Goal: Information Seeking & Learning: Find specific page/section

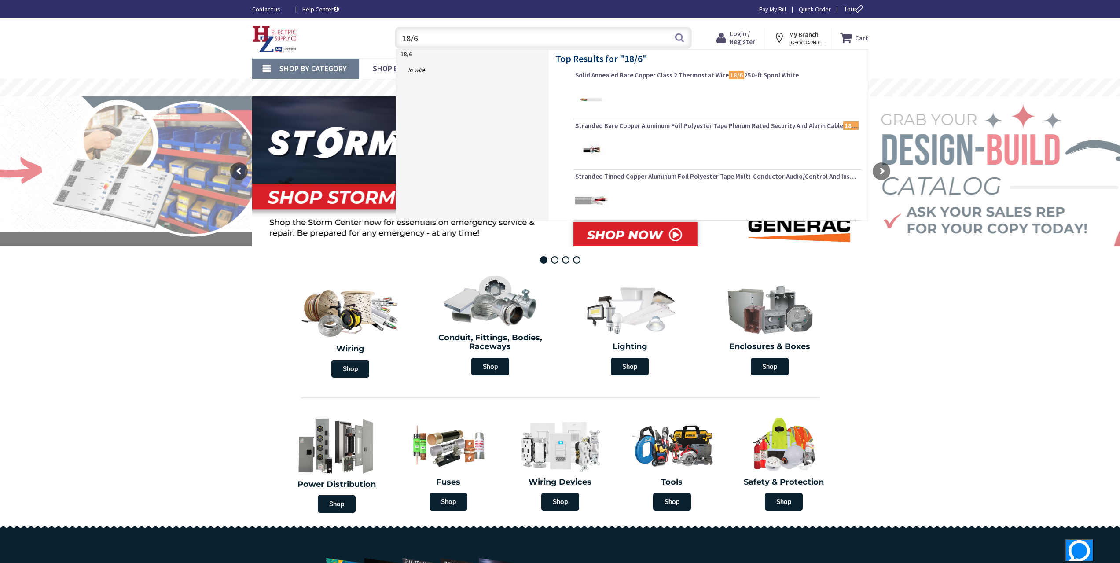
click at [498, 43] on input "18/6" at bounding box center [543, 38] width 297 height 22
click at [669, 33] on input "18/6" at bounding box center [543, 38] width 297 height 22
type input "18/6"
click at [678, 37] on button "Search" at bounding box center [679, 38] width 11 height 20
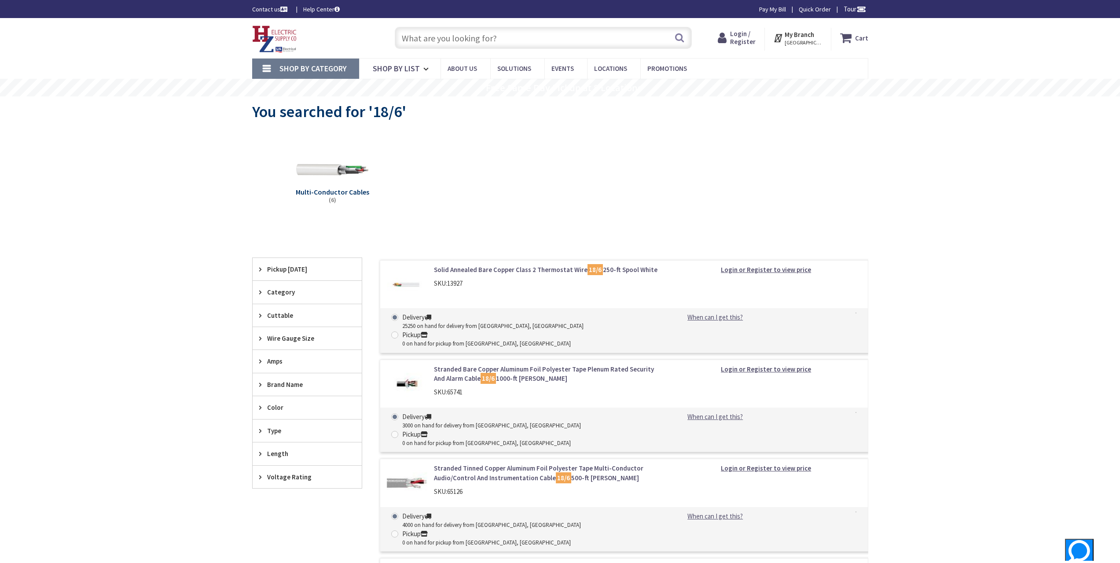
click at [812, 38] on strong "My Branch" at bounding box center [799, 34] width 29 height 8
click at [781, 183] on link "Change Branch" at bounding box center [775, 192] width 57 height 18
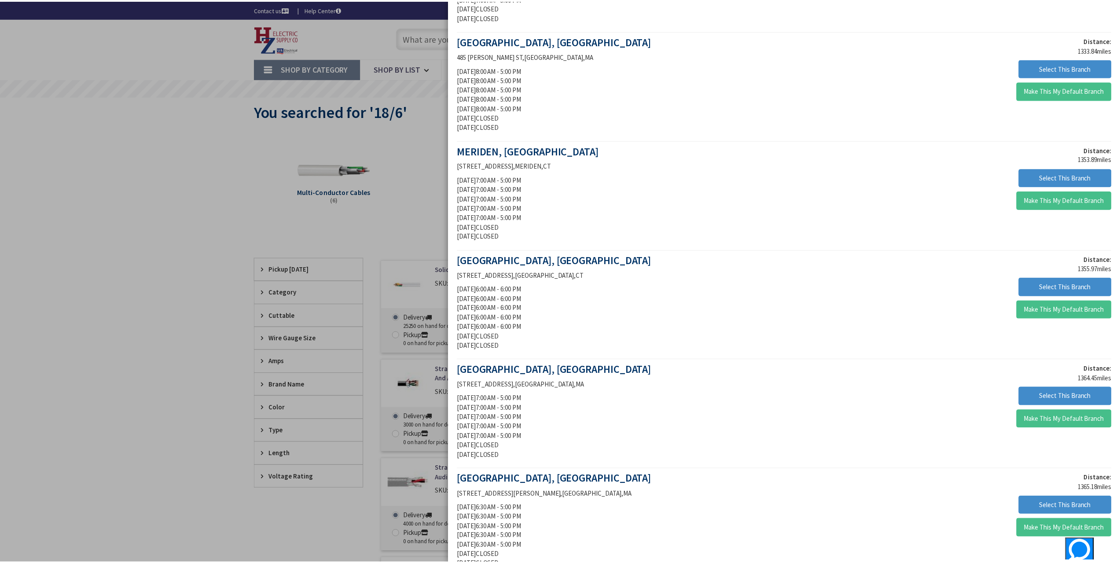
scroll to position [501, 0]
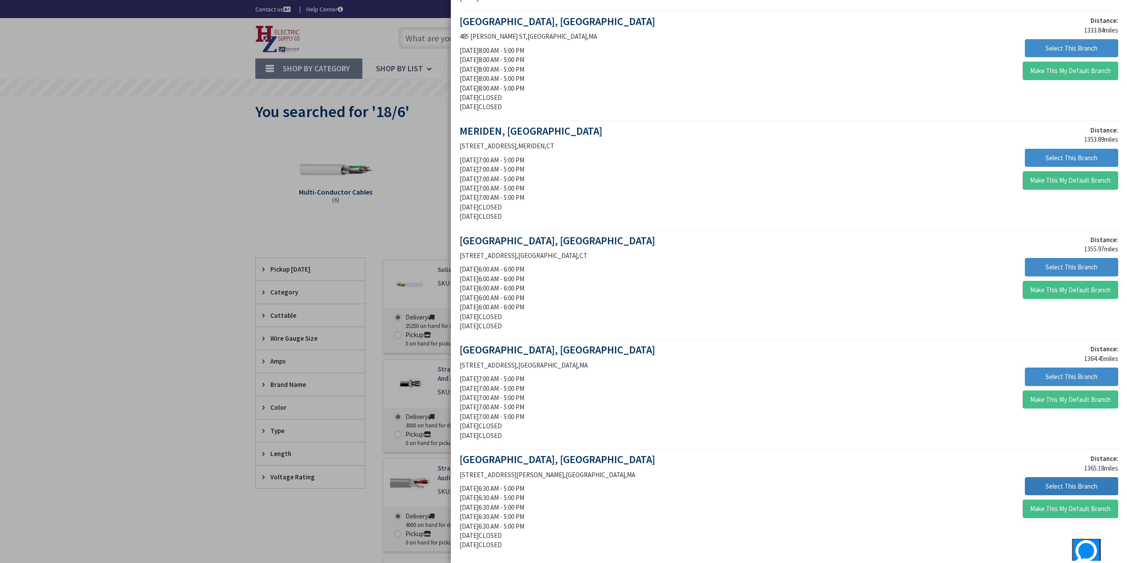
click at [1066, 485] on button "Select This Branch" at bounding box center [1071, 486] width 93 height 18
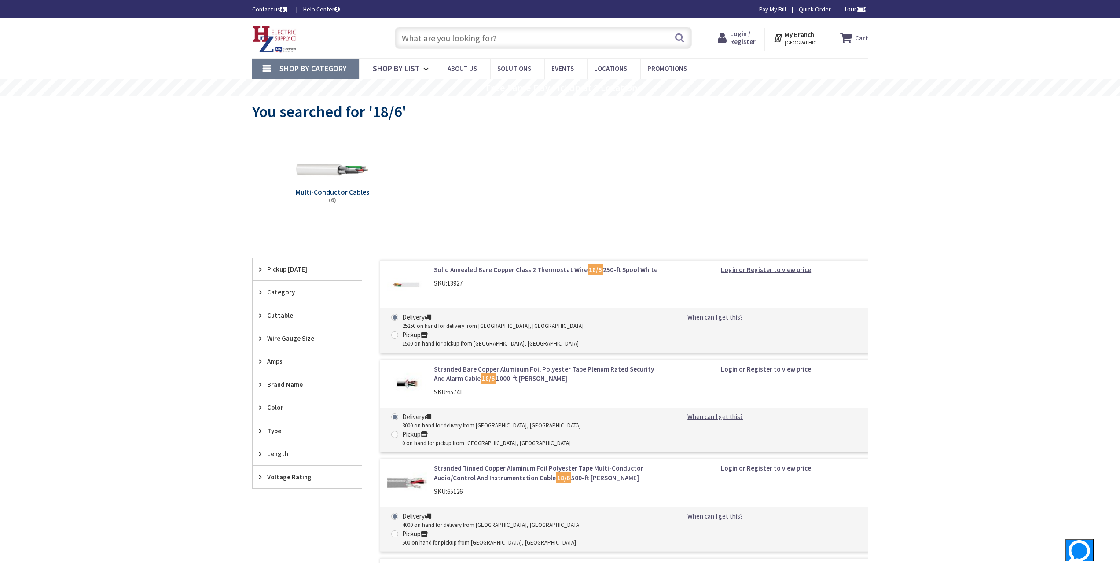
click at [537, 43] on input "text" at bounding box center [543, 38] width 297 height 22
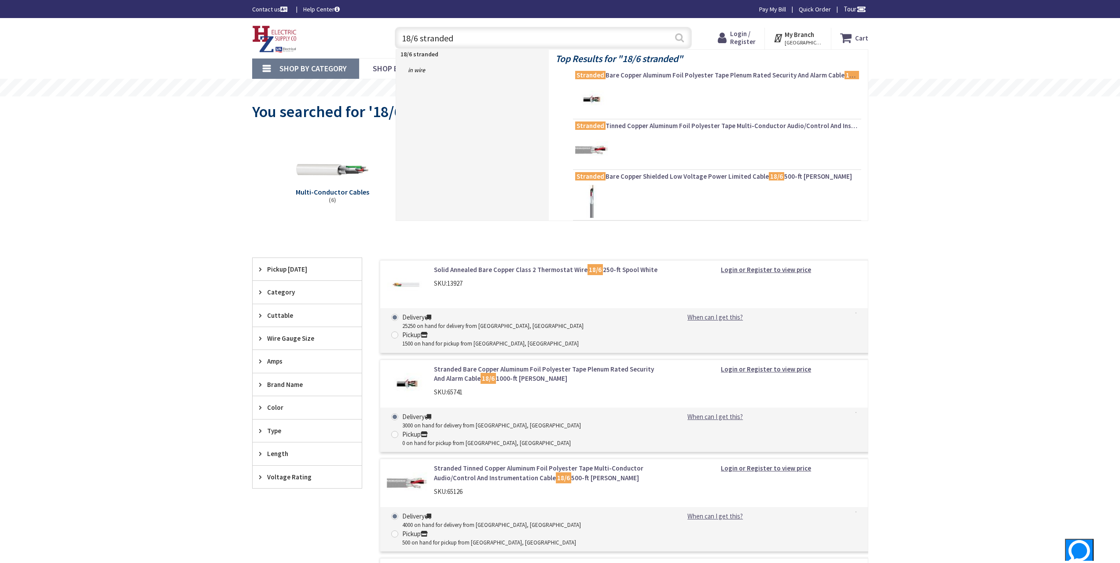
type input "18/6 stranded"
click at [675, 37] on button "Search" at bounding box center [679, 38] width 11 height 20
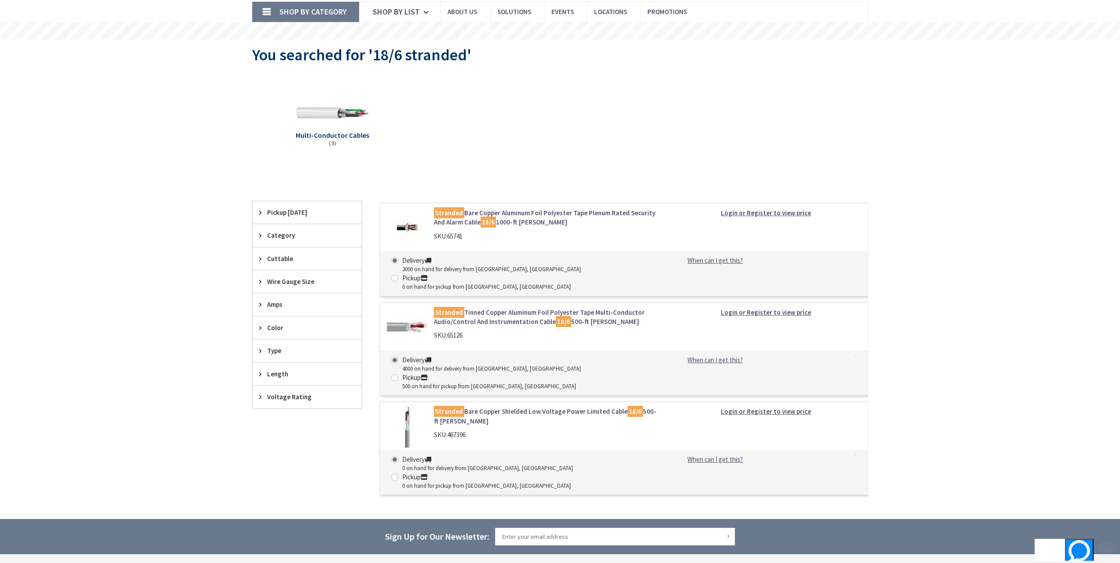
scroll to position [74, 0]
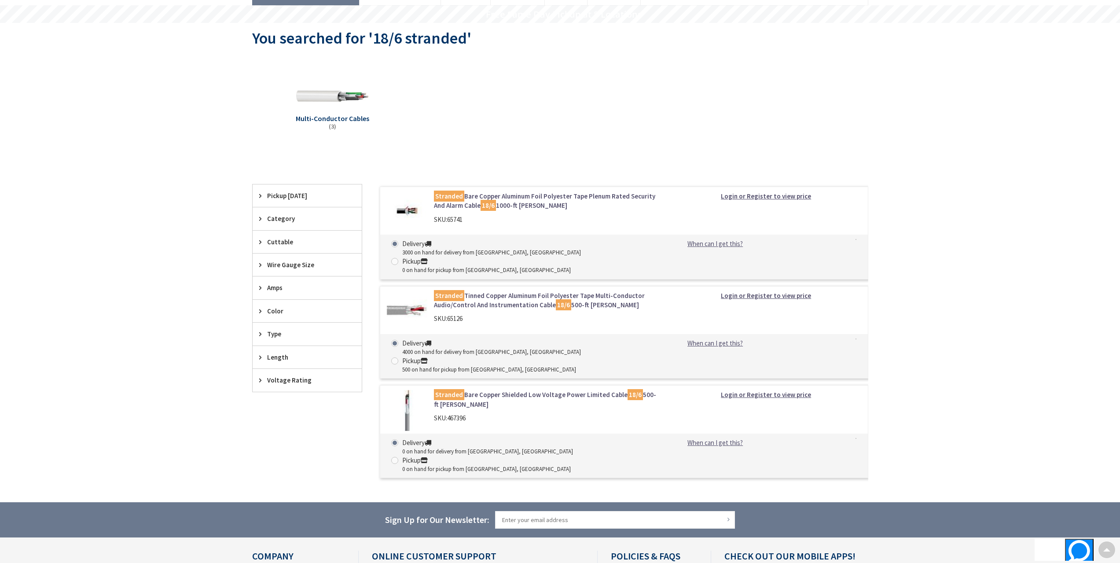
click at [524, 291] on link "Stranded Tinned Copper Aluminum Foil Polyester Tape Multi-Conductor Audio/Contr…" at bounding box center [546, 300] width 224 height 19
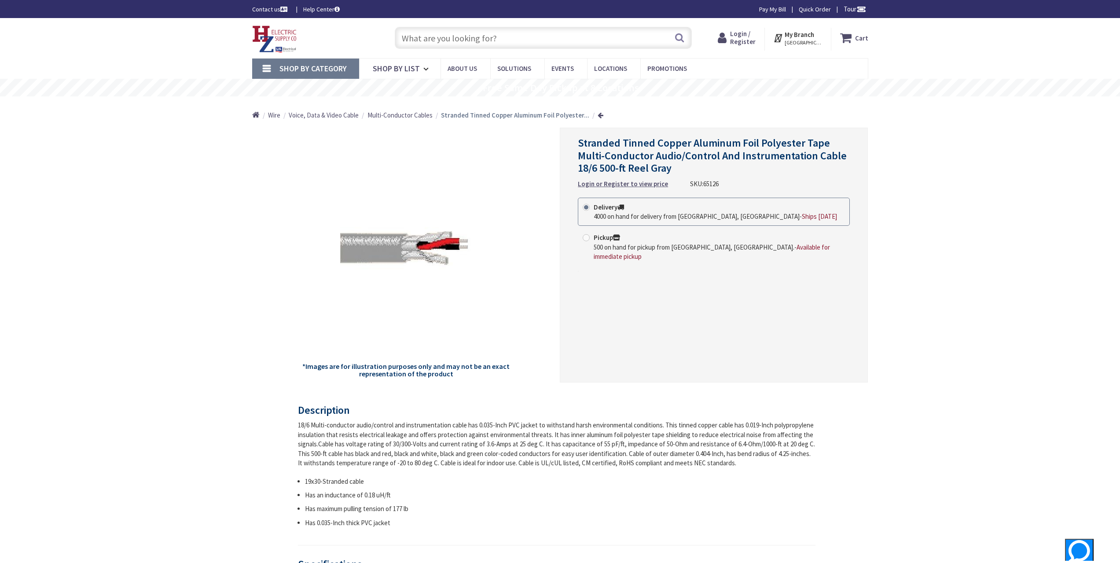
click at [450, 46] on input "text" at bounding box center [543, 38] width 297 height 22
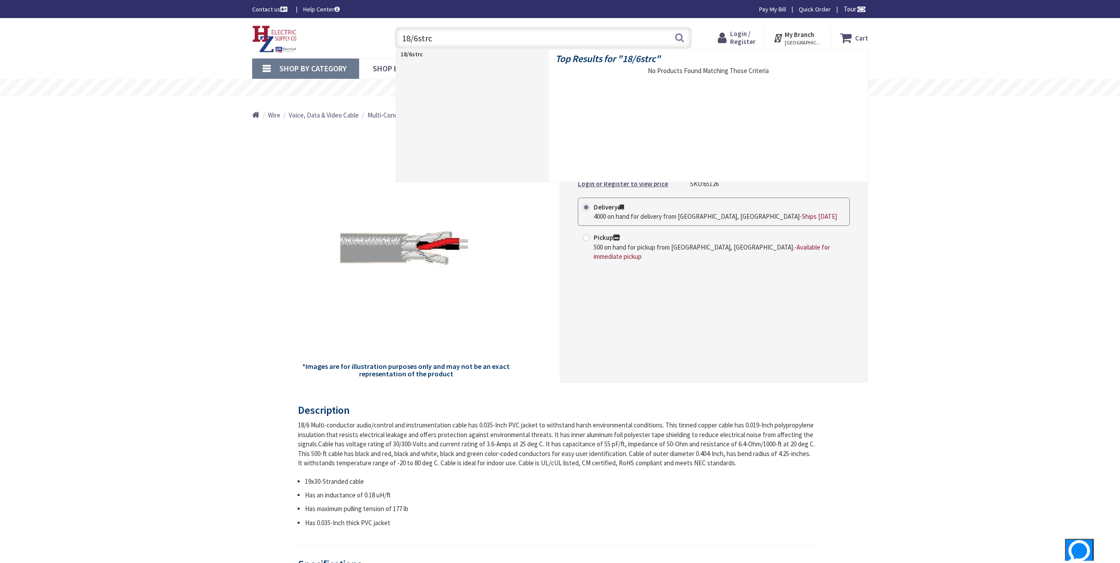
type input "18/6strcu"
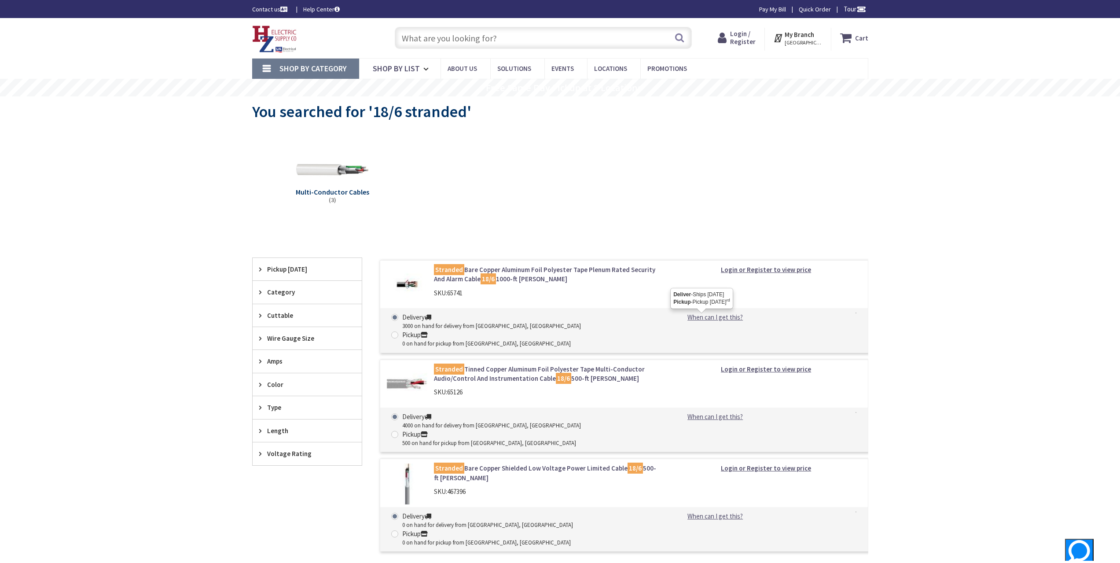
click at [722, 316] on link "When can I get this?" at bounding box center [715, 316] width 90 height 9
click at [582, 288] on div "SKU: 65741" at bounding box center [546, 292] width 224 height 9
click at [576, 273] on link "Stranded Bare Copper Aluminum Foil Polyester Tape Plenum Rated Security And Ala…" at bounding box center [546, 274] width 224 height 19
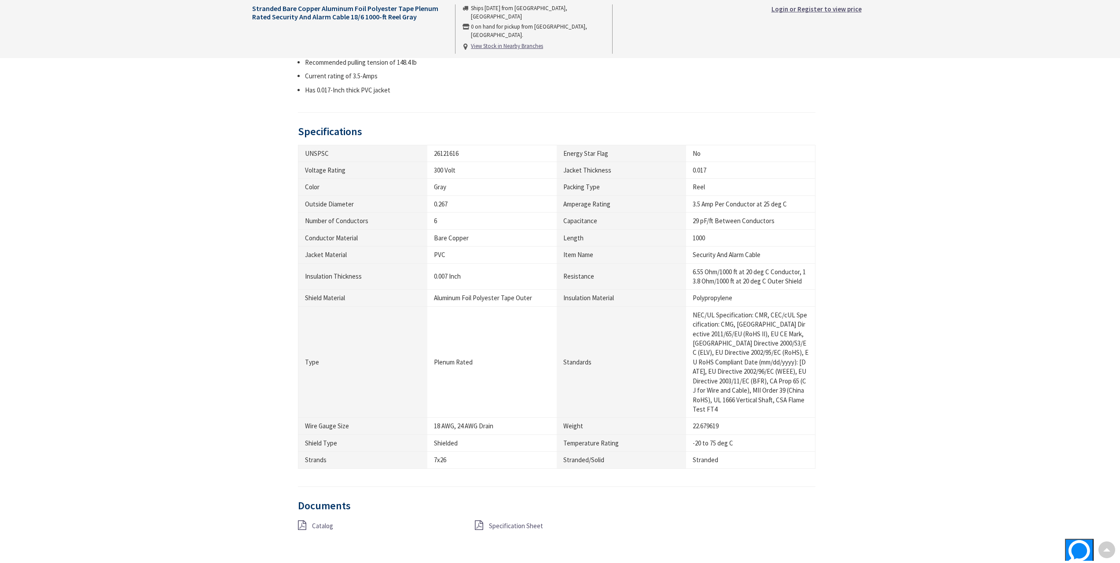
scroll to position [286, 0]
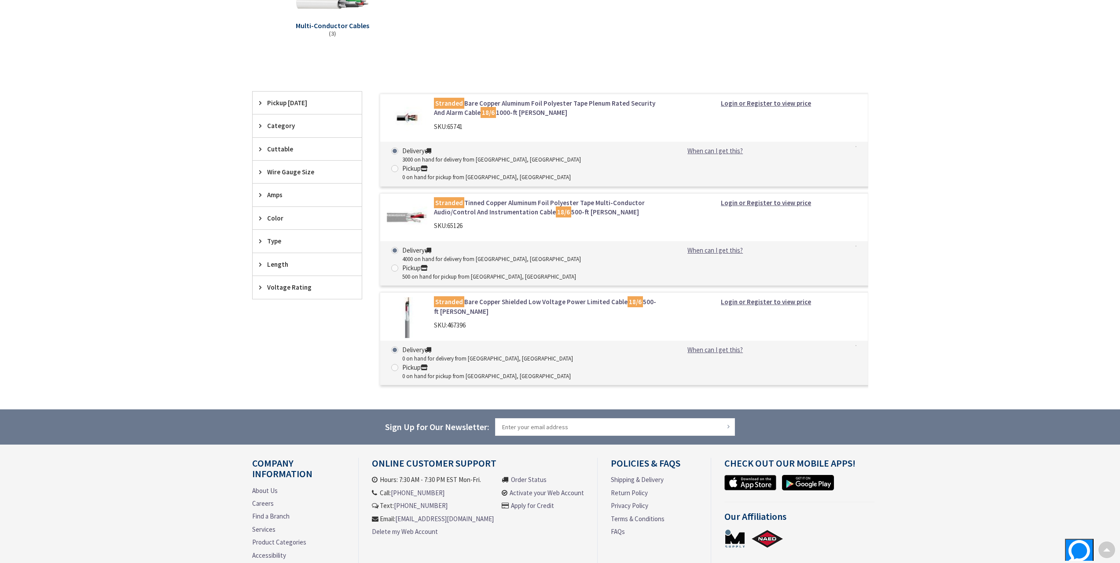
click at [504, 297] on link "Stranded Bare Copper Shielded Low Voltage Power Limited Cable 18/6 500-ft Gray" at bounding box center [546, 306] width 224 height 19
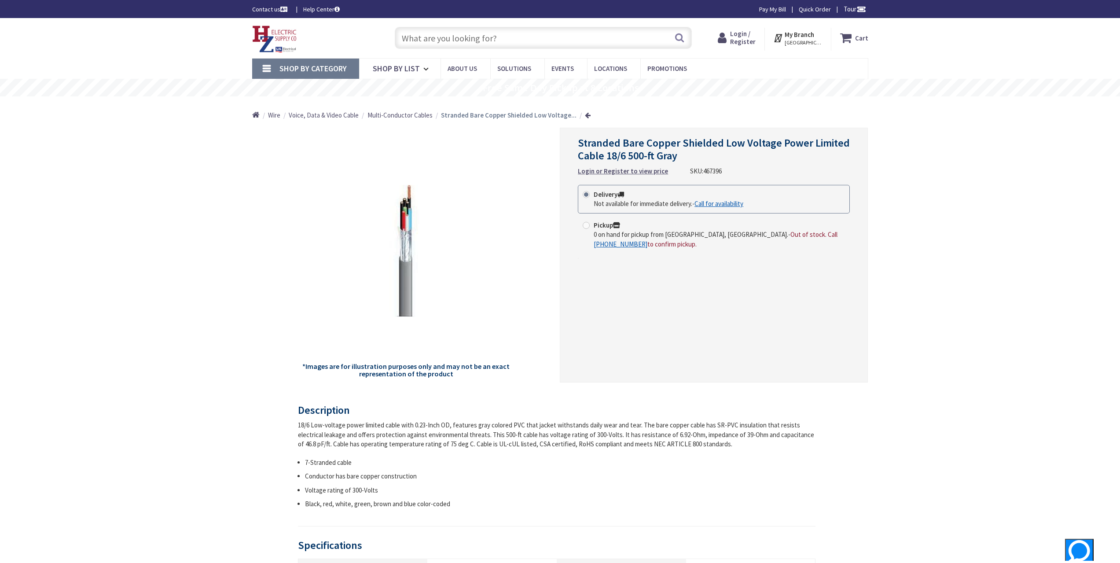
click at [449, 36] on input "text" at bounding box center [543, 38] width 297 height 22
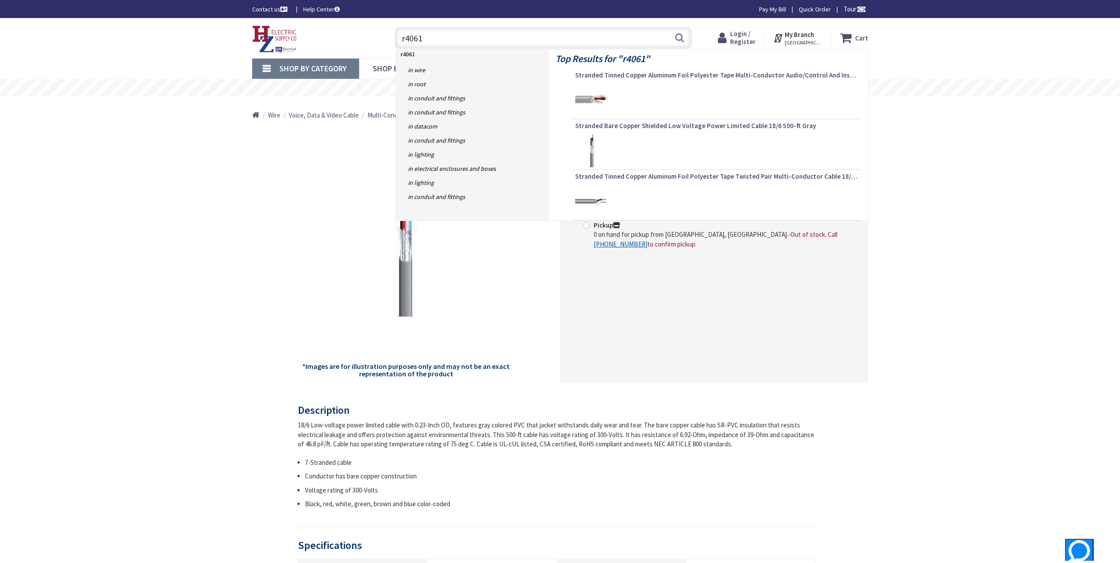
type input "r40611"
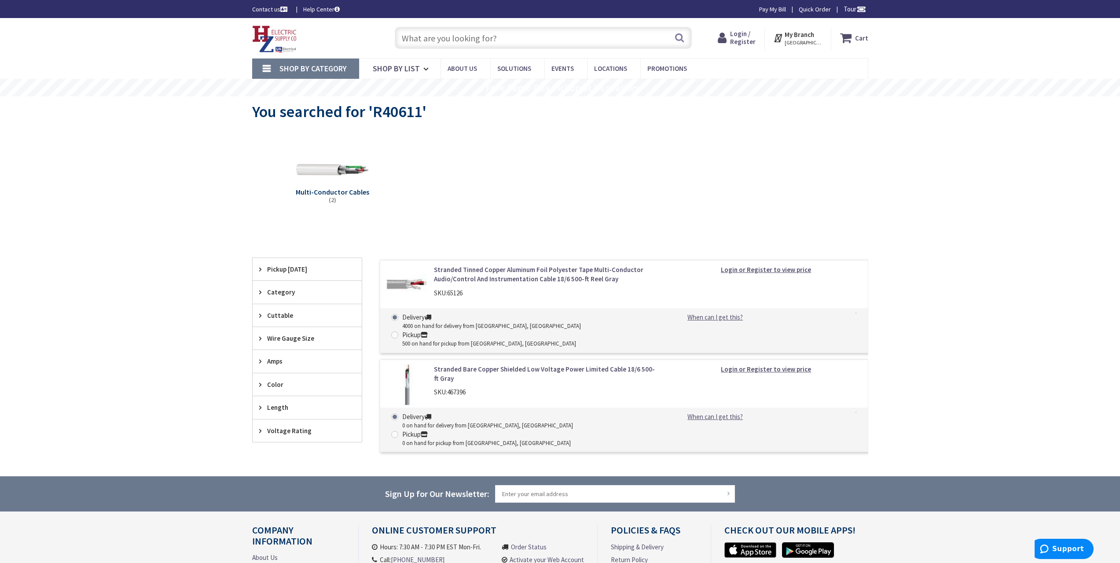
click at [487, 39] on input "text" at bounding box center [543, 38] width 297 height 22
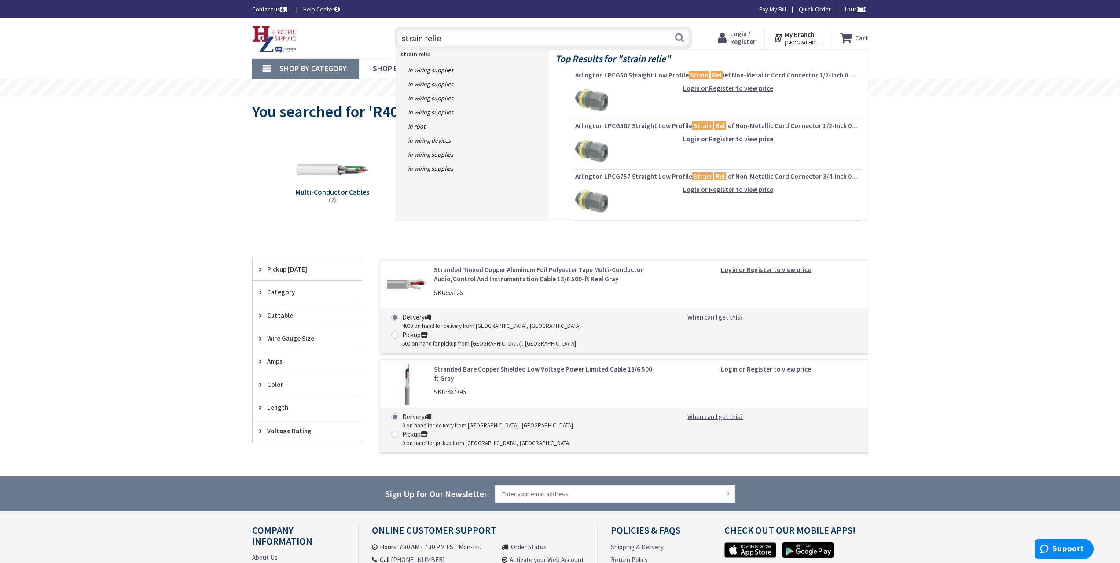
type input "strain relief"
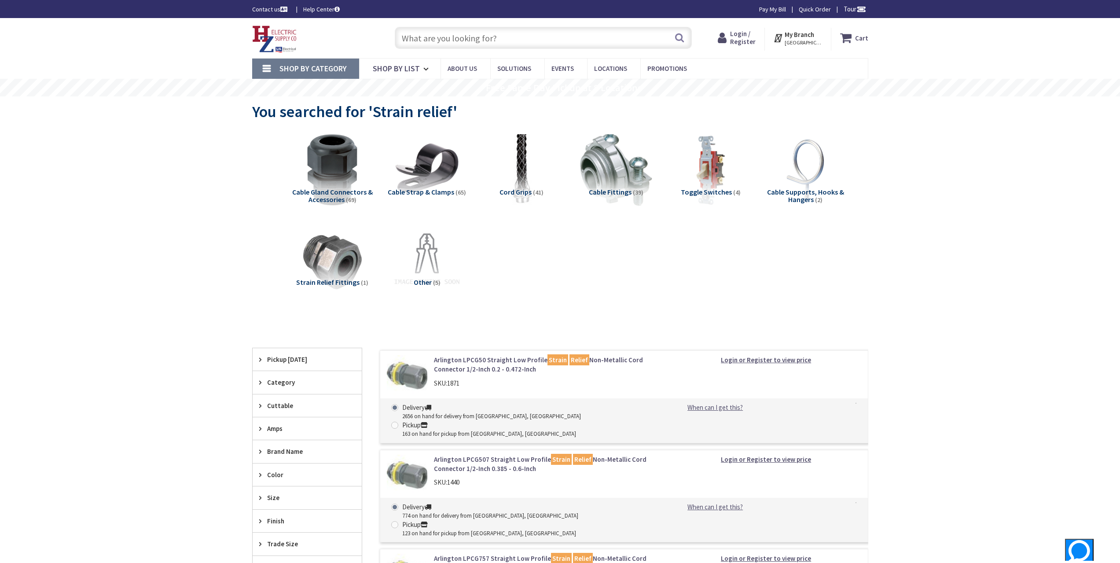
click at [498, 41] on input "text" at bounding box center [543, 38] width 297 height 22
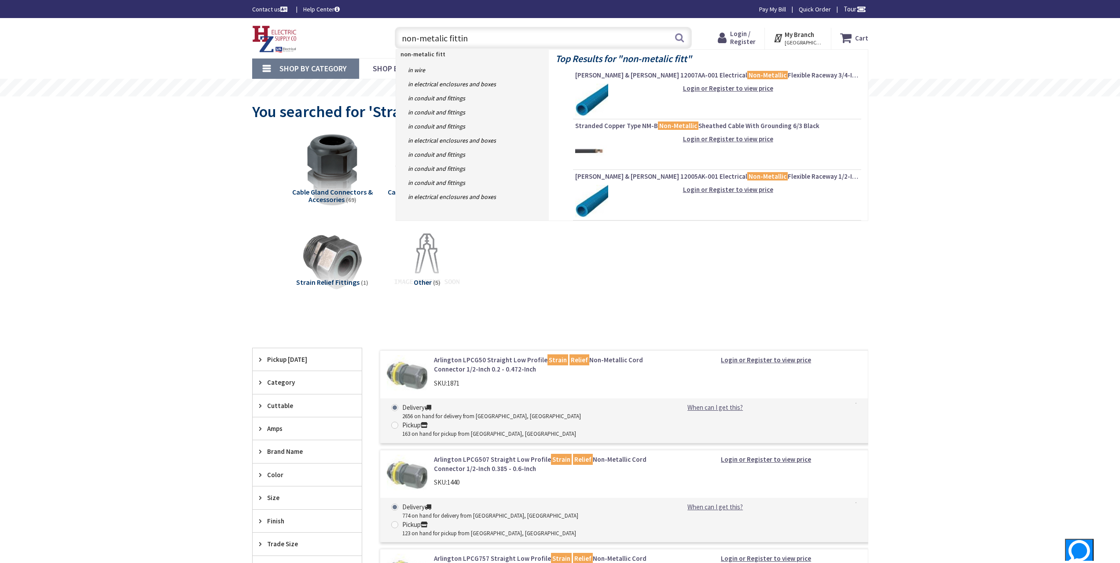
type input "non-metalic fitting"
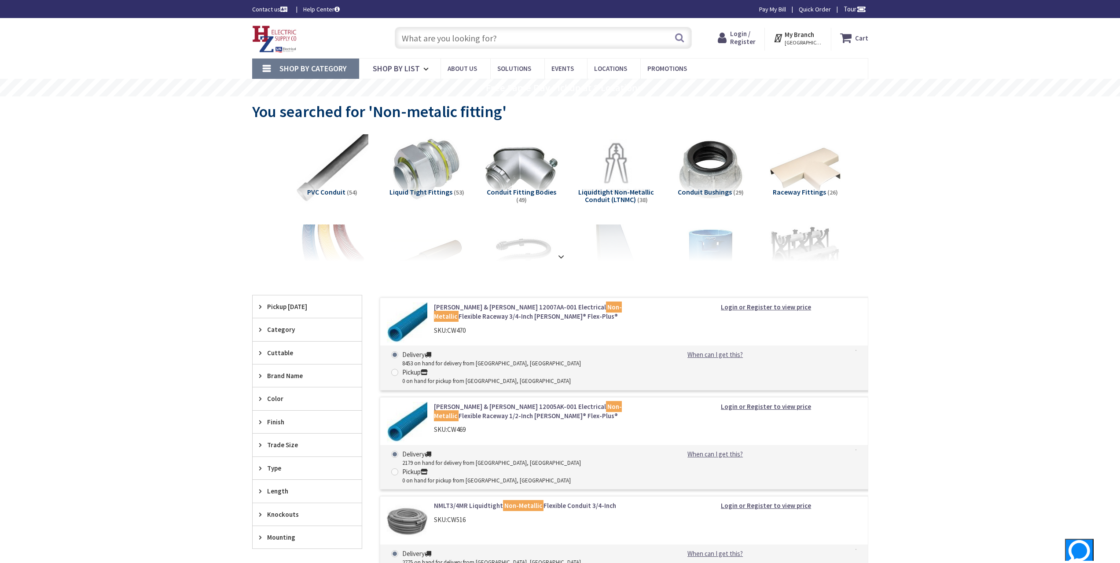
click at [524, 40] on input "text" at bounding box center [543, 38] width 297 height 22
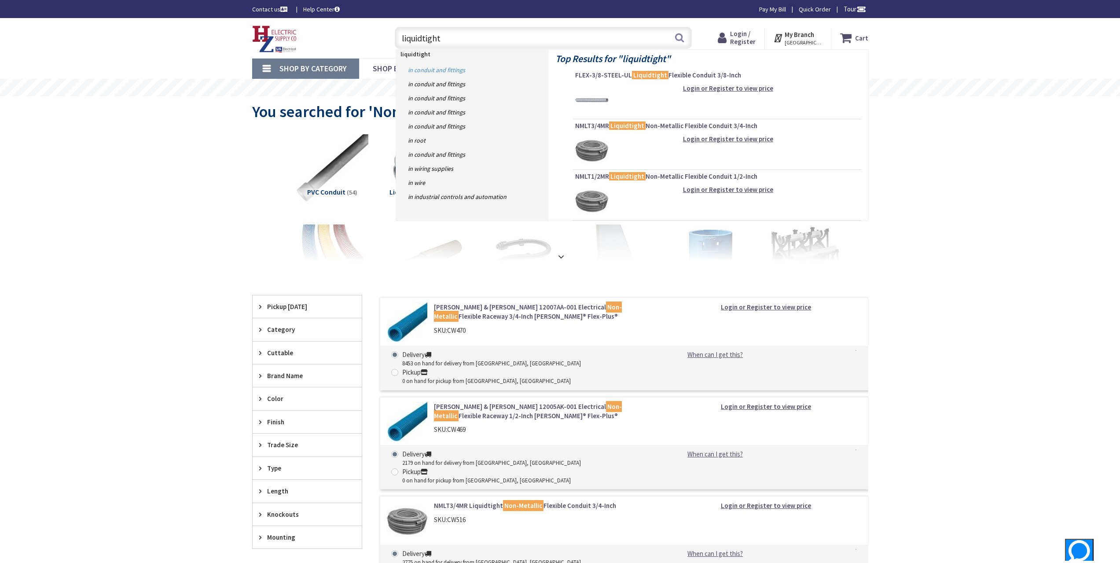
type input "liquidtight"
click at [438, 71] on link "in Conduit and Fittings" at bounding box center [472, 70] width 153 height 14
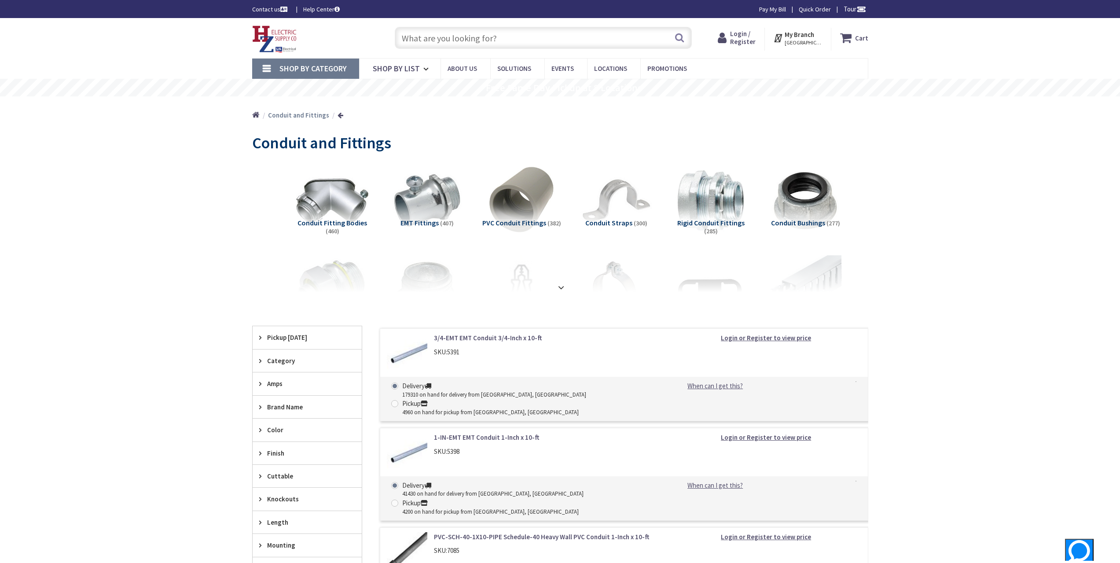
click at [531, 36] on input "text" at bounding box center [543, 38] width 297 height 22
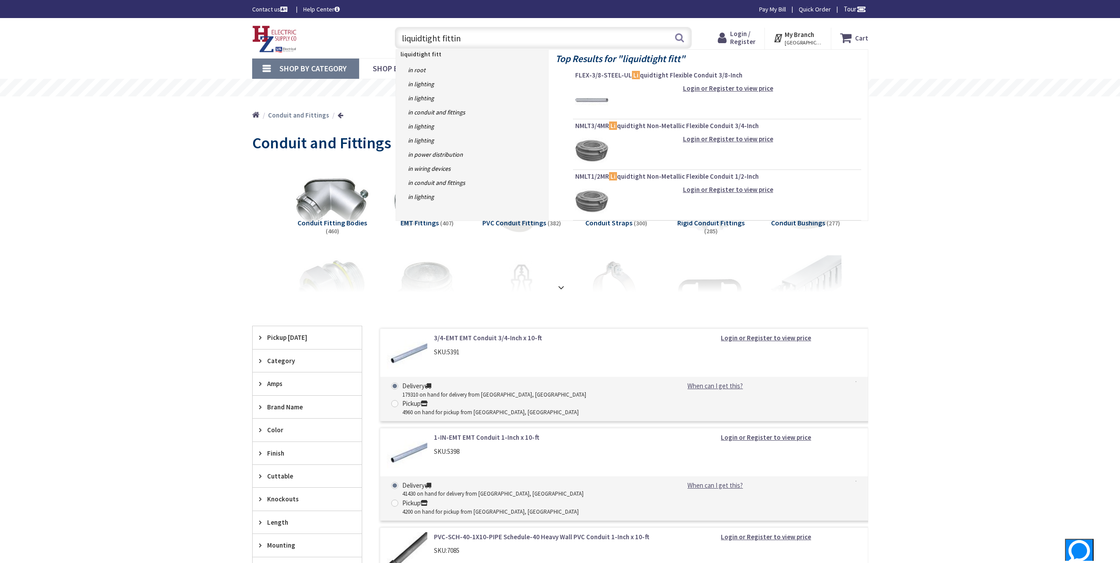
type input "liquidtight fitting"
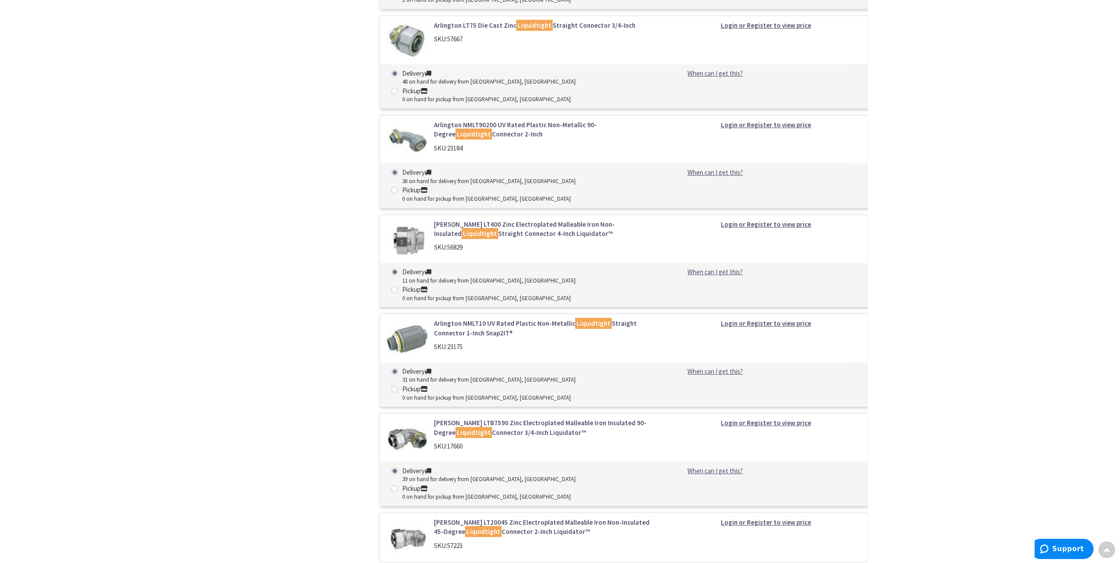
scroll to position [7140, 0]
